Goal: Navigation & Orientation: Find specific page/section

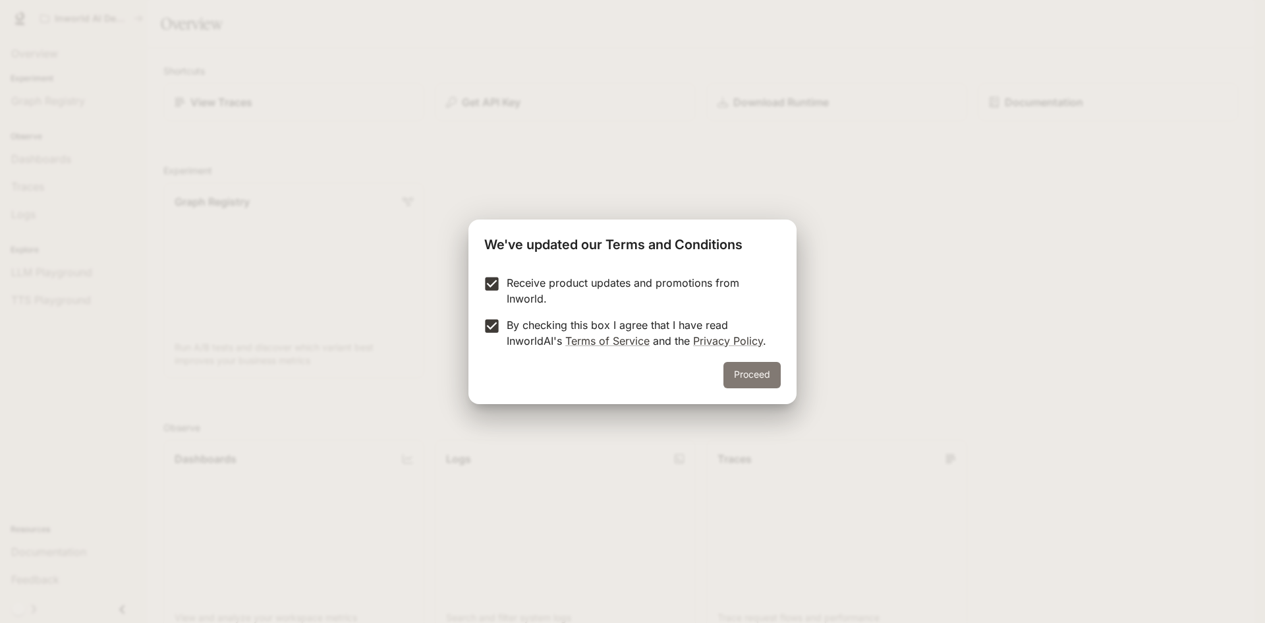
click at [763, 381] on button "Proceed" at bounding box center [751, 375] width 57 height 26
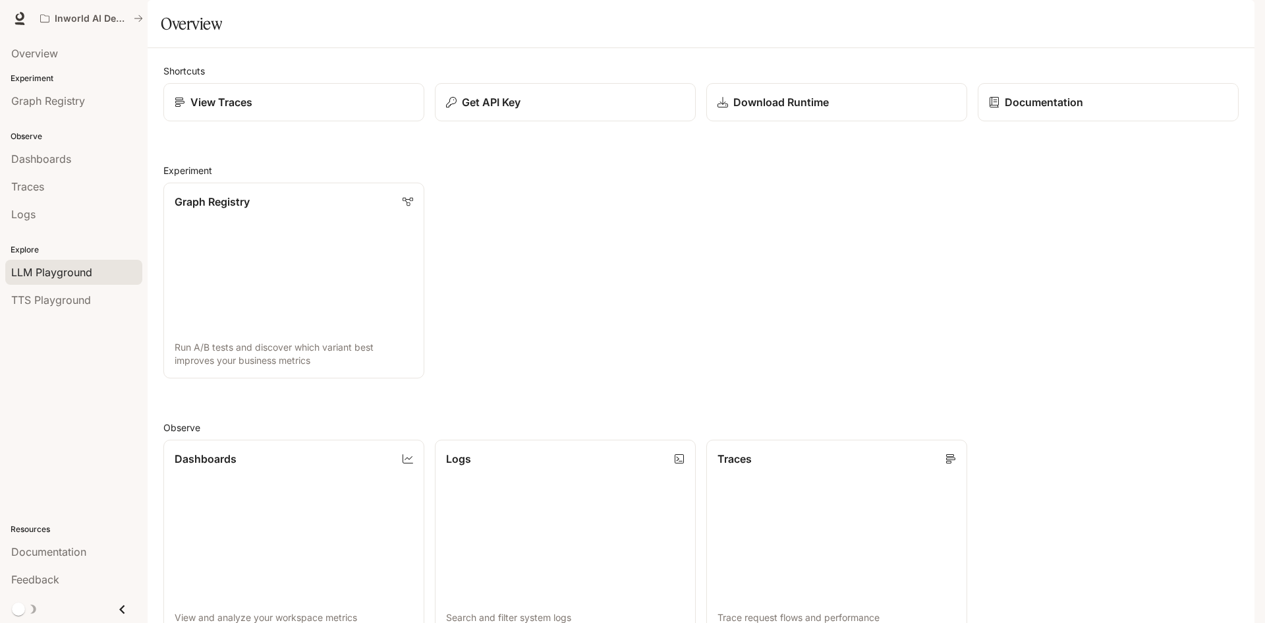
click at [51, 268] on span "LLM Playground" at bounding box center [51, 272] width 81 height 16
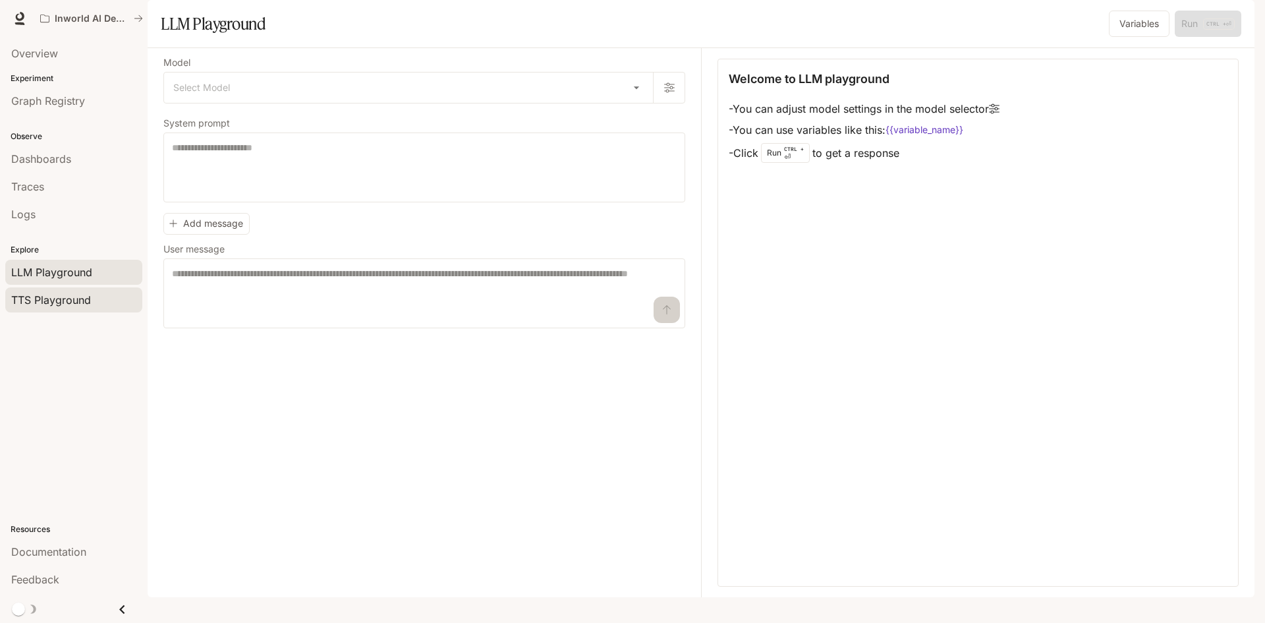
click at [67, 307] on span "TTS Playground" at bounding box center [51, 300] width 80 height 16
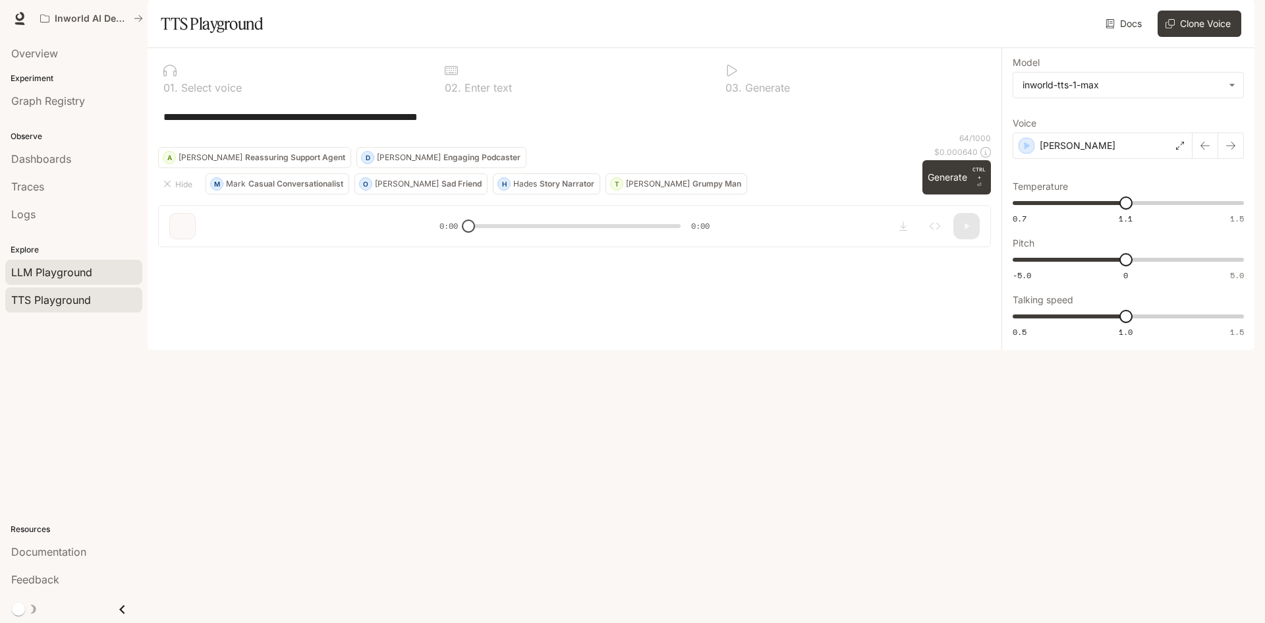
click at [69, 272] on span "LLM Playground" at bounding box center [51, 272] width 81 height 16
